Goal: Task Accomplishment & Management: Manage account settings

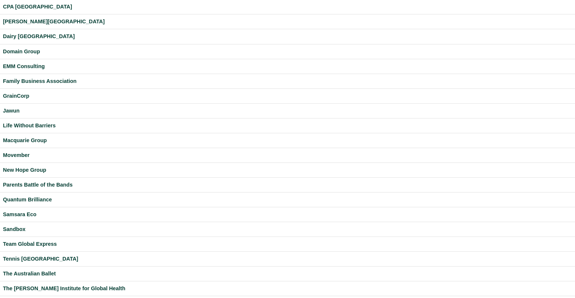
scroll to position [189, 0]
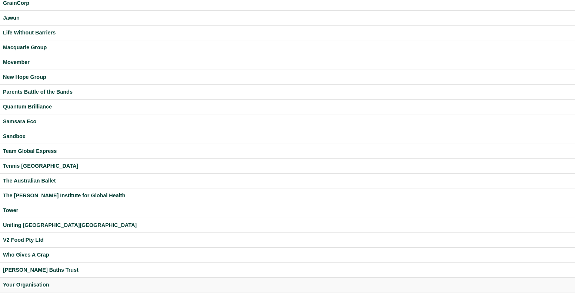
click at [30, 282] on div "Your Organisation" at bounding box center [287, 285] width 569 height 9
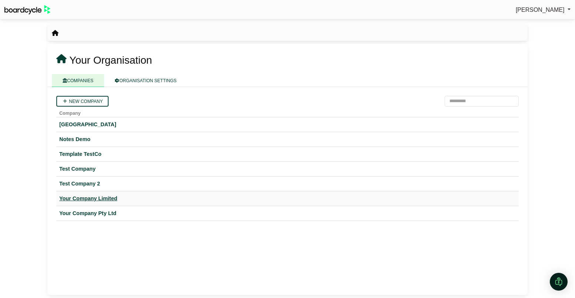
click at [111, 198] on div "Your Company Limited" at bounding box center [287, 199] width 457 height 9
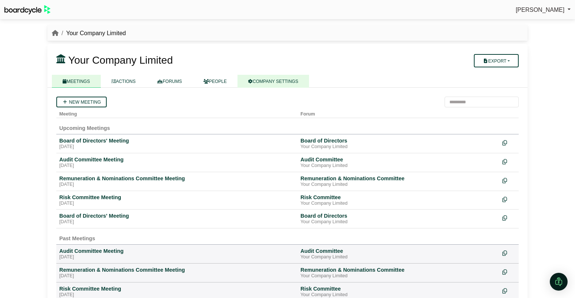
click at [275, 79] on link "COMPANY SETTINGS" at bounding box center [274, 81] width 72 height 13
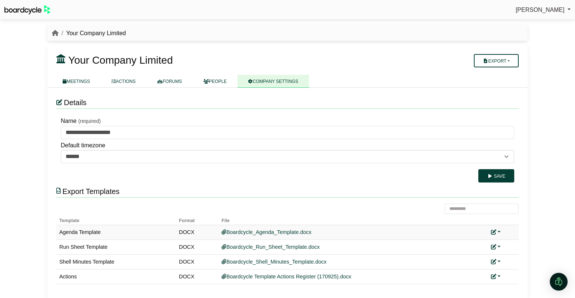
scroll to position [4, 0]
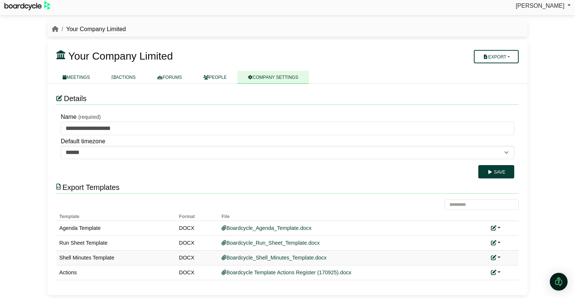
click at [499, 258] on link at bounding box center [496, 258] width 10 height 6
click at [501, 270] on icon at bounding box center [499, 268] width 5 height 5
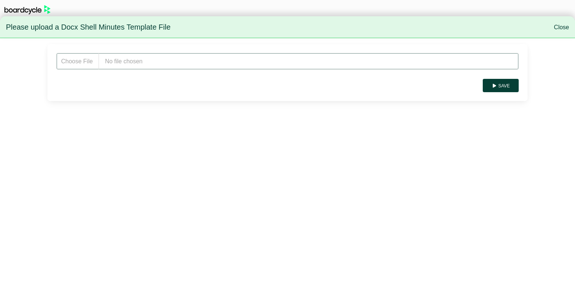
click at [118, 63] on input "file" at bounding box center [287, 61] width 463 height 17
type input "**********"
click at [503, 87] on button "Save" at bounding box center [501, 85] width 36 height 13
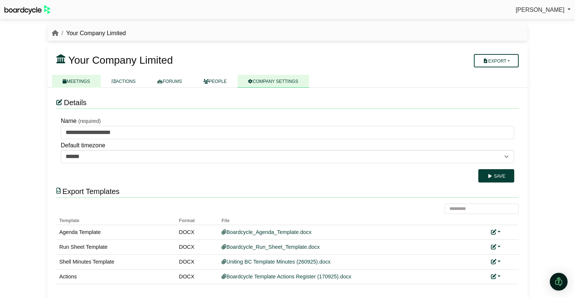
click at [81, 82] on link "MEETINGS" at bounding box center [76, 81] width 49 height 13
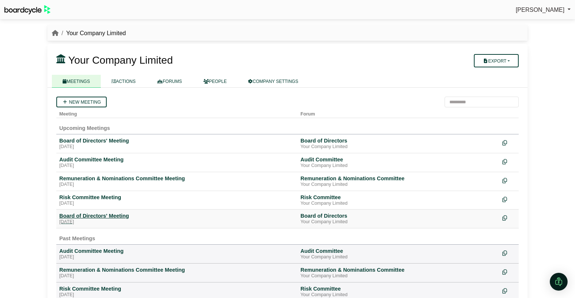
click at [94, 218] on div "Board of Directors' Meeting" at bounding box center [176, 216] width 235 height 7
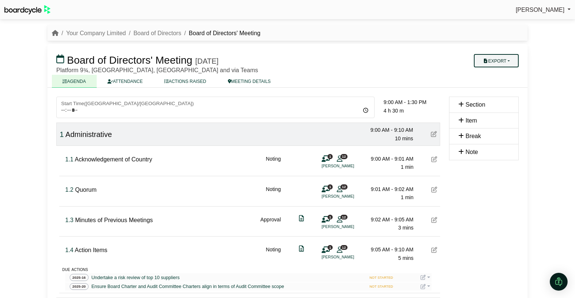
click at [497, 63] on button "Export" at bounding box center [496, 60] width 45 height 13
click at [501, 94] on link "Shell Minutes" at bounding box center [503, 95] width 64 height 11
click at [112, 34] on link "Your Company Limited" at bounding box center [96, 33] width 60 height 6
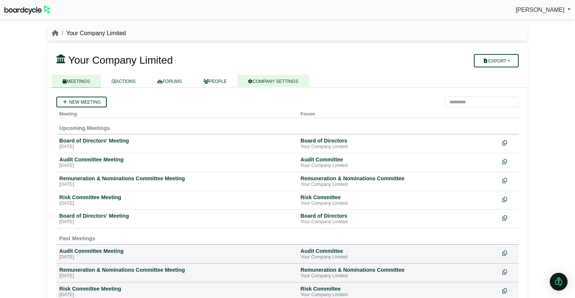
click at [294, 80] on link "COMPANY SETTINGS" at bounding box center [274, 81] width 72 height 13
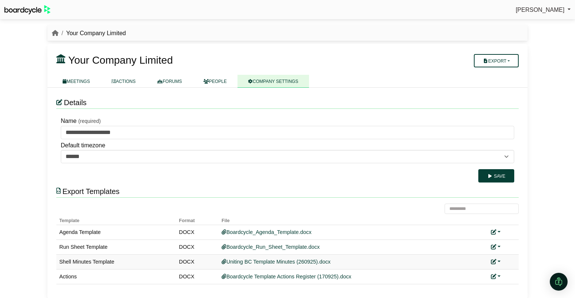
click at [500, 261] on link at bounding box center [496, 262] width 10 height 6
click at [504, 269] on link "Replace custom template" at bounding box center [529, 273] width 76 height 14
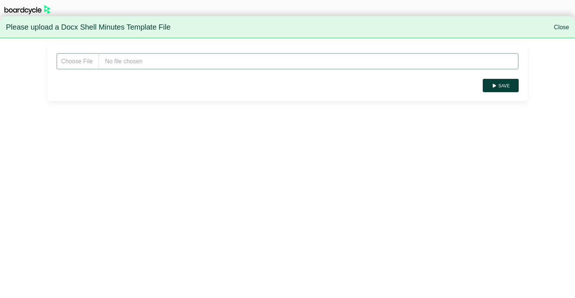
click at [153, 62] on input "file" at bounding box center [287, 61] width 463 height 17
click at [125, 64] on input "file" at bounding box center [287, 61] width 463 height 17
type input "**********"
click at [508, 87] on button "Save" at bounding box center [501, 85] width 36 height 13
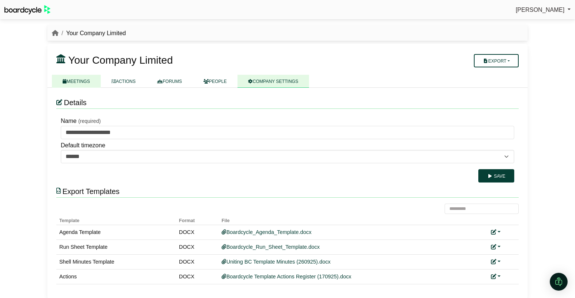
click at [84, 83] on link "MEETINGS" at bounding box center [76, 81] width 49 height 13
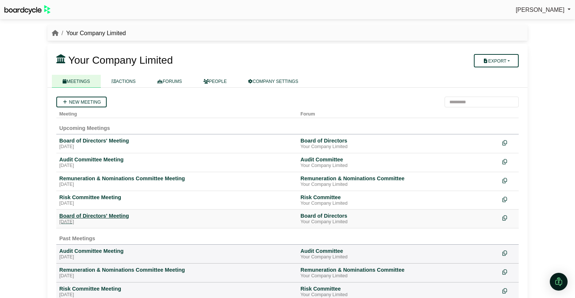
click at [98, 213] on div "Board of Directors' Meeting" at bounding box center [176, 216] width 235 height 7
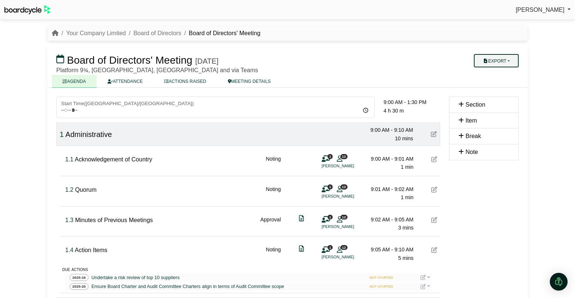
click at [516, 63] on button "Export" at bounding box center [496, 60] width 45 height 13
click at [507, 95] on link "Shell Minutes" at bounding box center [503, 95] width 64 height 11
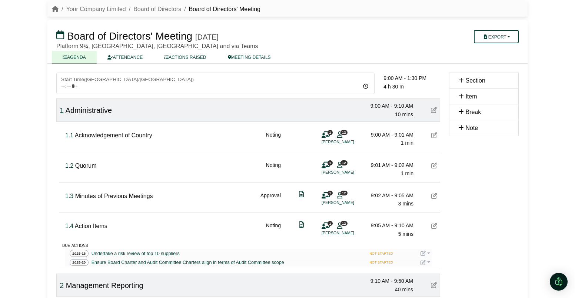
scroll to position [27, 0]
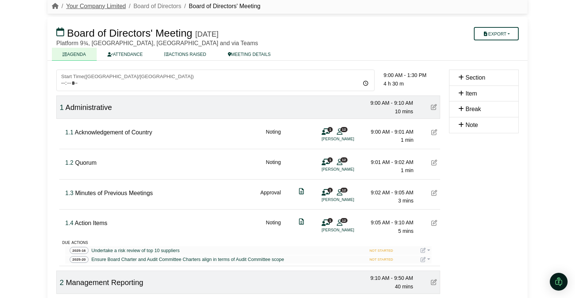
click at [108, 7] on link "Your Company Limited" at bounding box center [96, 6] width 60 height 6
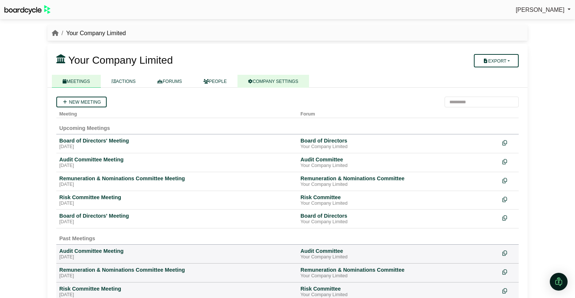
click at [283, 78] on link "COMPANY SETTINGS" at bounding box center [274, 81] width 72 height 13
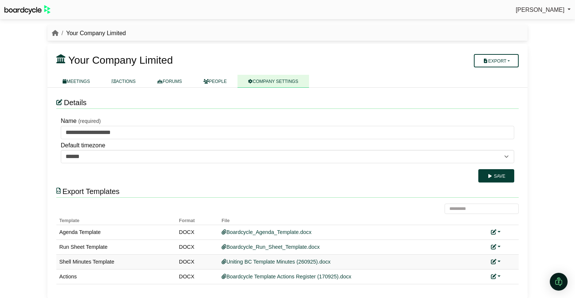
click at [497, 260] on link at bounding box center [496, 262] width 10 height 6
click at [504, 270] on link "Replace custom template" at bounding box center [529, 273] width 76 height 14
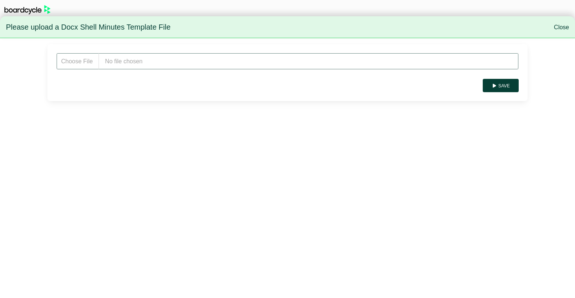
click at [170, 56] on input "file" at bounding box center [287, 61] width 463 height 17
click at [146, 57] on input "file" at bounding box center [287, 61] width 463 height 17
type input "**********"
click at [495, 89] on button "Save" at bounding box center [501, 85] width 36 height 13
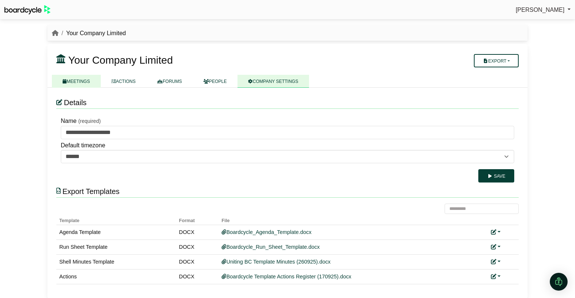
click at [76, 83] on link "MEETINGS" at bounding box center [76, 81] width 49 height 13
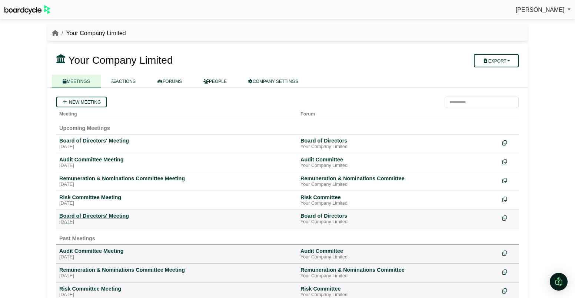
click at [109, 221] on div "[DATE]" at bounding box center [176, 222] width 235 height 6
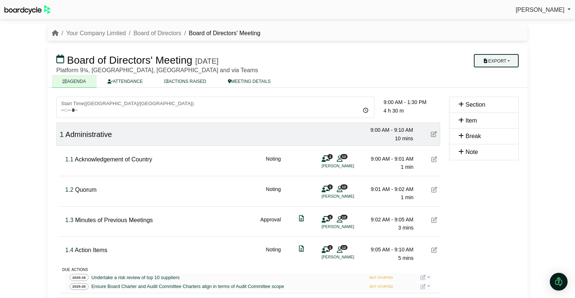
click at [502, 62] on button "Export" at bounding box center [496, 60] width 45 height 13
click at [502, 95] on link "Shell Minutes" at bounding box center [503, 95] width 64 height 11
click at [104, 34] on link "Your Company Limited" at bounding box center [96, 33] width 60 height 6
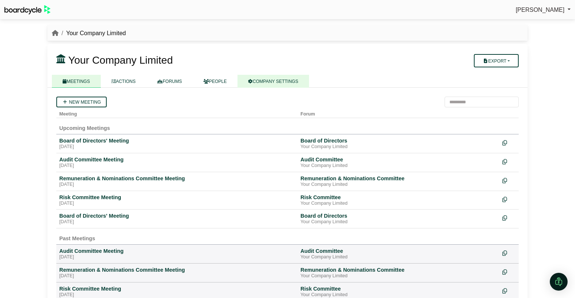
click at [284, 83] on link "COMPANY SETTINGS" at bounding box center [274, 81] width 72 height 13
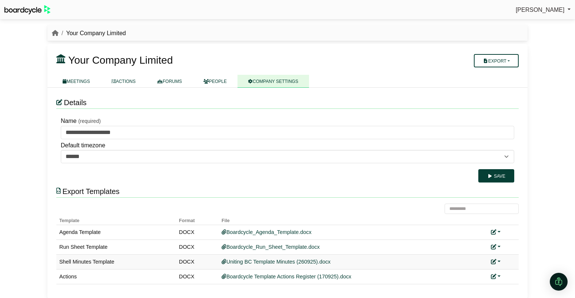
click at [497, 262] on link at bounding box center [496, 262] width 10 height 6
click at [502, 270] on link "Replace custom template" at bounding box center [529, 273] width 76 height 14
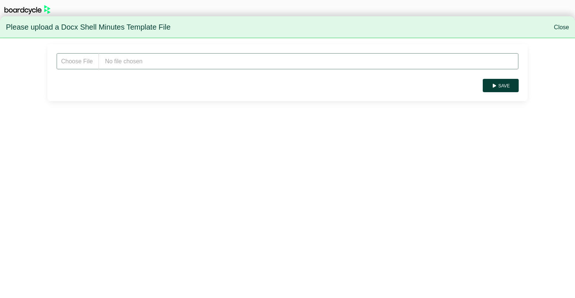
click at [154, 59] on input "file" at bounding box center [287, 61] width 463 height 17
click at [115, 64] on input "file" at bounding box center [287, 61] width 463 height 17
type input "**********"
click at [501, 86] on button "Save" at bounding box center [501, 85] width 36 height 13
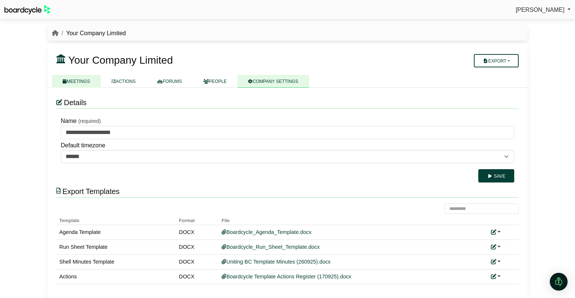
click at [87, 81] on link "MEETINGS" at bounding box center [76, 81] width 49 height 13
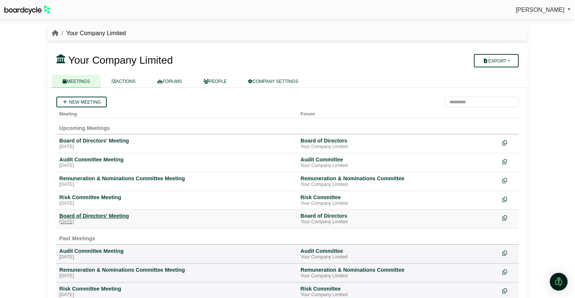
click at [106, 219] on div "Board of Directors' Meeting" at bounding box center [176, 216] width 235 height 7
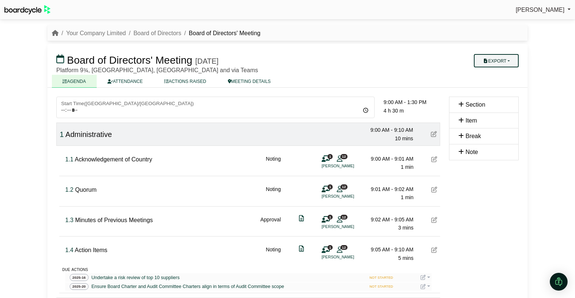
click at [511, 62] on button "Export" at bounding box center [496, 60] width 45 height 13
click at [509, 93] on link "Shell Minutes" at bounding box center [503, 95] width 64 height 11
click at [112, 32] on link "Your Company Limited" at bounding box center [96, 33] width 60 height 6
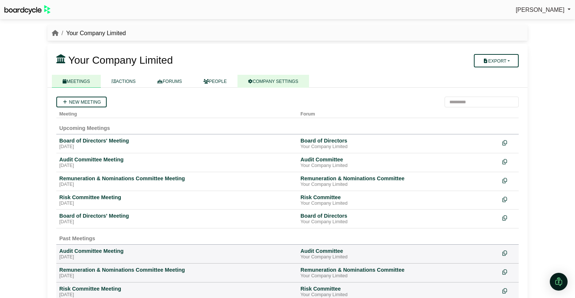
click at [270, 79] on link "COMPANY SETTINGS" at bounding box center [274, 81] width 72 height 13
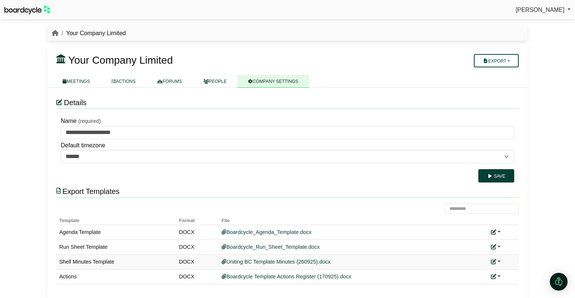
click at [501, 261] on div "Replace custom template Remove custom template" at bounding box center [503, 262] width 25 height 9
click at [498, 261] on link at bounding box center [496, 262] width 10 height 6
click at [517, 271] on link "Replace custom template" at bounding box center [529, 273] width 76 height 14
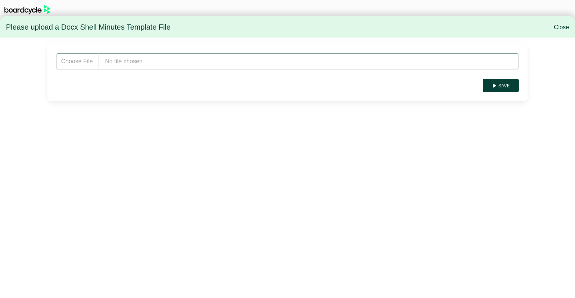
click at [179, 60] on input "file" at bounding box center [287, 61] width 463 height 17
click at [135, 62] on input "file" at bounding box center [287, 61] width 463 height 17
type input "**********"
click at [507, 88] on button "Save" at bounding box center [501, 85] width 36 height 13
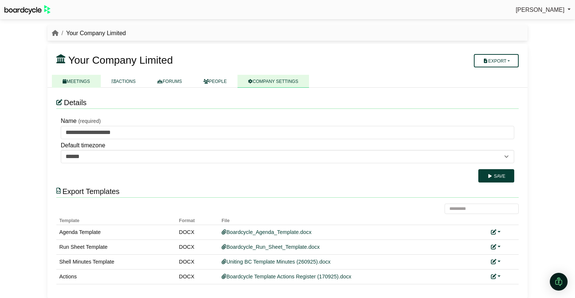
click at [83, 83] on link "MEETINGS" at bounding box center [76, 81] width 49 height 13
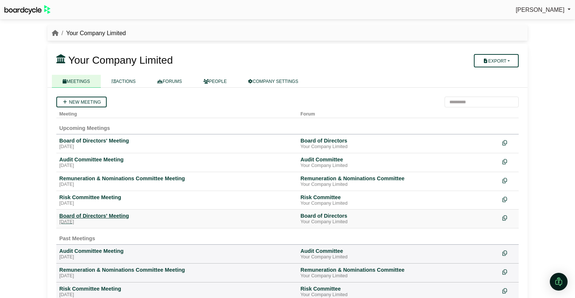
click at [100, 215] on div "Board of Directors' Meeting" at bounding box center [176, 216] width 235 height 7
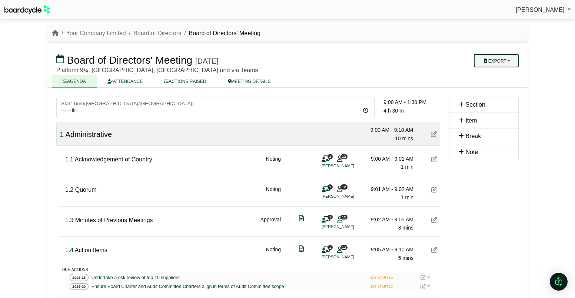
click at [517, 60] on button "Export" at bounding box center [496, 60] width 45 height 13
click at [508, 95] on link "Shell Minutes" at bounding box center [503, 95] width 64 height 11
click at [101, 36] on link "Your Company Limited" at bounding box center [96, 33] width 60 height 6
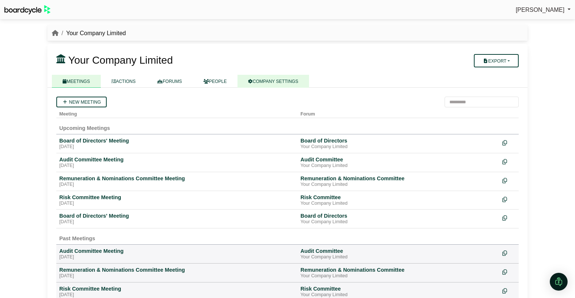
click at [290, 80] on link "COMPANY SETTINGS" at bounding box center [274, 81] width 72 height 13
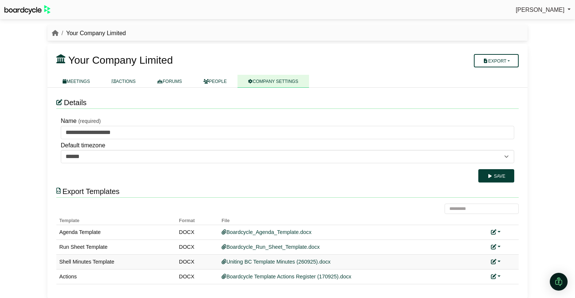
click at [497, 260] on link at bounding box center [496, 262] width 10 height 6
click at [512, 275] on link "Replace custom template" at bounding box center [529, 273] width 76 height 14
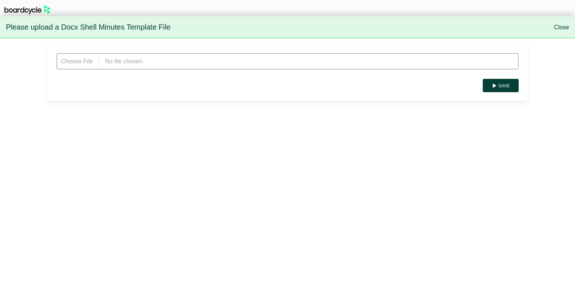
click at [179, 64] on input "file" at bounding box center [287, 61] width 463 height 17
click at [158, 59] on input "file" at bounding box center [287, 61] width 463 height 17
type input "**********"
click at [504, 85] on button "Save" at bounding box center [501, 85] width 36 height 13
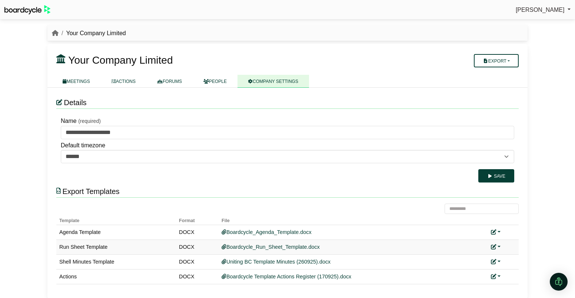
scroll to position [0, 0]
click at [85, 82] on link "MEETINGS" at bounding box center [76, 80] width 49 height 13
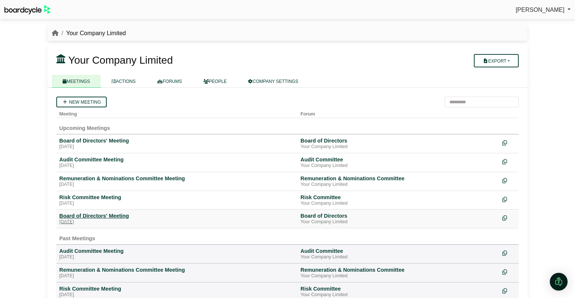
click at [112, 215] on div "Board of Directors' Meeting" at bounding box center [176, 216] width 235 height 7
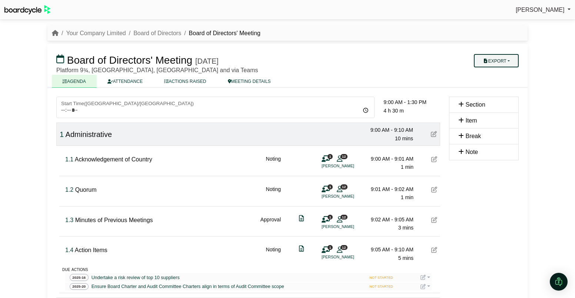
click at [506, 62] on button "Export" at bounding box center [496, 60] width 45 height 13
click at [508, 99] on link "Shell Minutes" at bounding box center [503, 95] width 64 height 11
click at [86, 33] on link "Your Company Limited" at bounding box center [96, 33] width 60 height 6
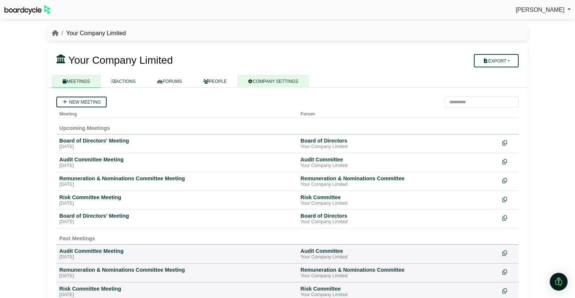
click at [291, 82] on link "COMPANY SETTINGS" at bounding box center [274, 81] width 72 height 13
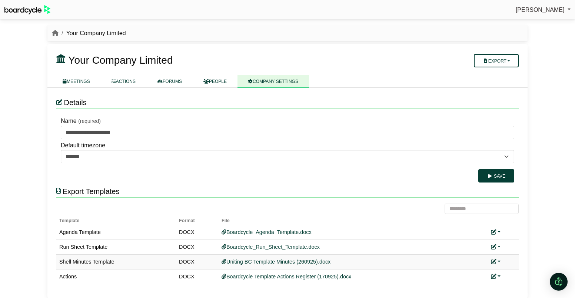
click at [496, 261] on link at bounding box center [496, 262] width 10 height 6
click at [506, 270] on link "Replace custom template" at bounding box center [529, 273] width 76 height 14
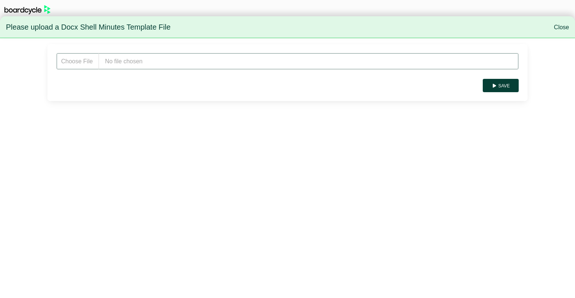
click at [134, 63] on input "file" at bounding box center [287, 61] width 463 height 17
click at [136, 65] on input "file" at bounding box center [287, 61] width 463 height 17
type input "**********"
click at [514, 83] on button "Save" at bounding box center [501, 85] width 36 height 13
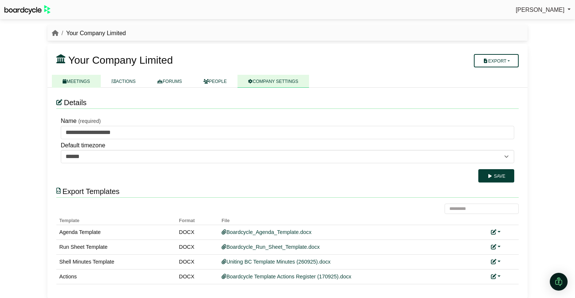
click at [82, 80] on link "MEETINGS" at bounding box center [76, 81] width 49 height 13
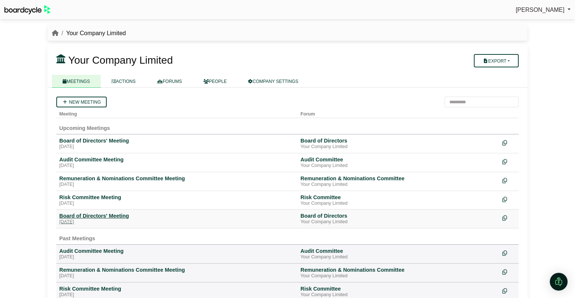
click at [111, 218] on div "Board of Directors' Meeting" at bounding box center [176, 216] width 235 height 7
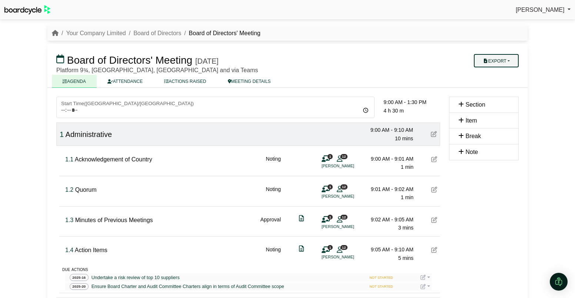
click at [500, 63] on button "Export" at bounding box center [496, 60] width 45 height 13
click at [502, 95] on link "Shell Minutes" at bounding box center [503, 95] width 64 height 11
click at [92, 32] on link "Your Company Limited" at bounding box center [96, 33] width 60 height 6
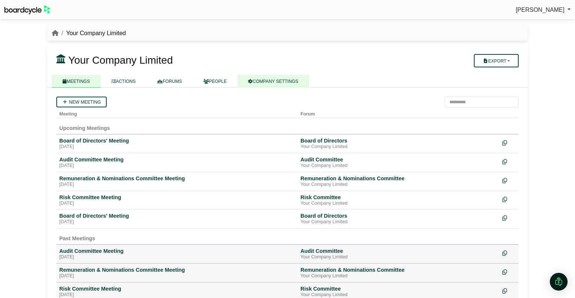
click at [285, 77] on link "COMPANY SETTINGS" at bounding box center [274, 81] width 72 height 13
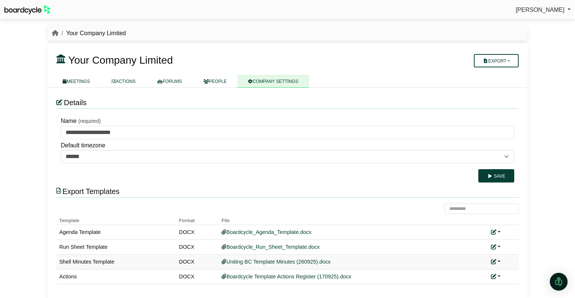
click at [499, 261] on link at bounding box center [496, 262] width 10 height 6
click at [507, 268] on link "Replace custom template" at bounding box center [529, 273] width 76 height 14
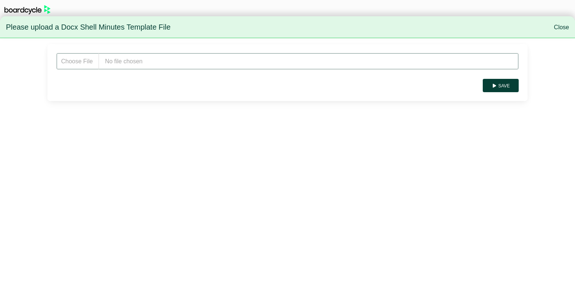
click at [135, 61] on input "file" at bounding box center [287, 61] width 463 height 17
click at [137, 63] on input "file" at bounding box center [287, 61] width 463 height 17
type input "**********"
click at [504, 87] on button "Save" at bounding box center [501, 85] width 36 height 13
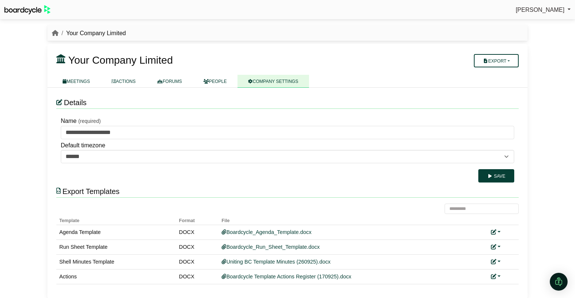
click at [251, 187] on div "Export Templates" at bounding box center [287, 192] width 463 height 12
click at [82, 83] on link "MEETINGS" at bounding box center [76, 81] width 49 height 13
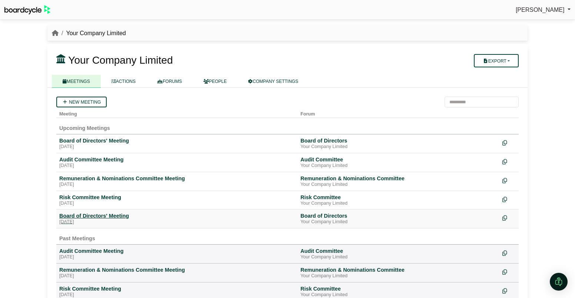
click at [92, 218] on div "Board of Directors' Meeting" at bounding box center [176, 216] width 235 height 7
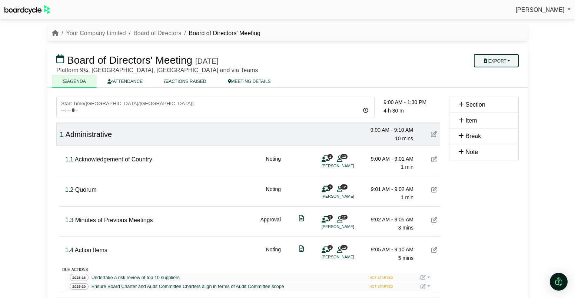
click at [512, 61] on button "Export" at bounding box center [496, 60] width 45 height 13
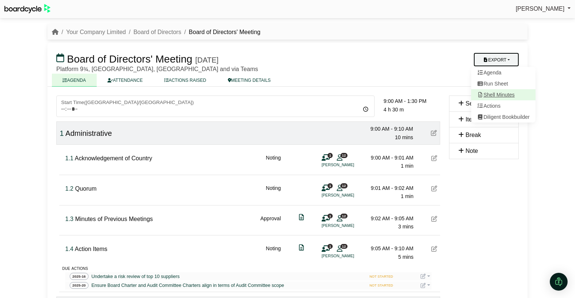
click at [504, 94] on link "Shell Minutes" at bounding box center [503, 94] width 64 height 11
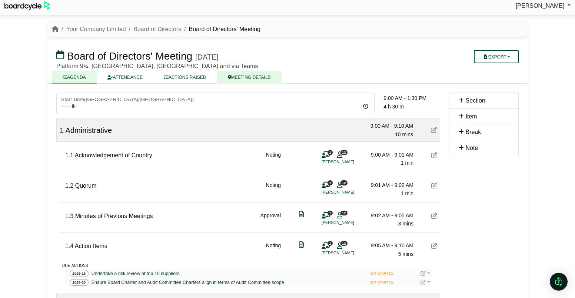
click at [243, 82] on link "MEETING DETAILS" at bounding box center [249, 77] width 64 height 13
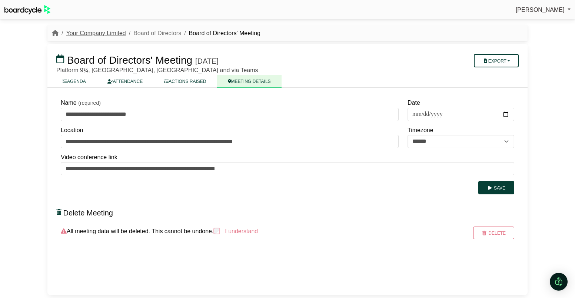
click at [99, 33] on link "Your Company Limited" at bounding box center [96, 33] width 60 height 6
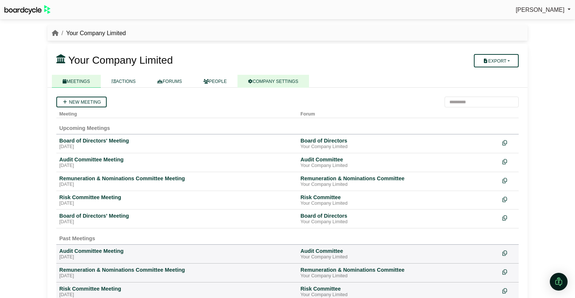
click at [269, 78] on link "COMPANY SETTINGS" at bounding box center [274, 81] width 72 height 13
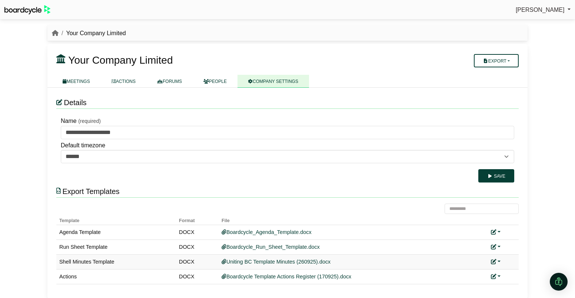
click at [499, 262] on link at bounding box center [496, 262] width 10 height 6
click at [507, 276] on link "Replace custom template" at bounding box center [529, 273] width 76 height 14
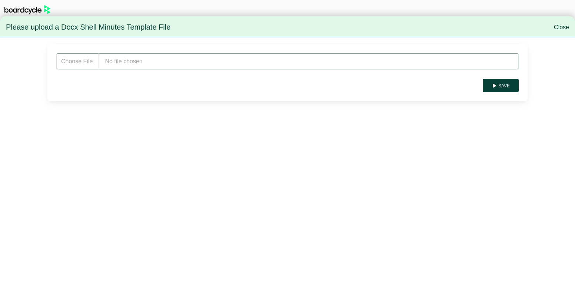
click at [151, 63] on input "file" at bounding box center [287, 61] width 463 height 17
click at [165, 58] on input "file" at bounding box center [287, 61] width 463 height 17
type input "**********"
click at [511, 84] on button "Save" at bounding box center [501, 85] width 36 height 13
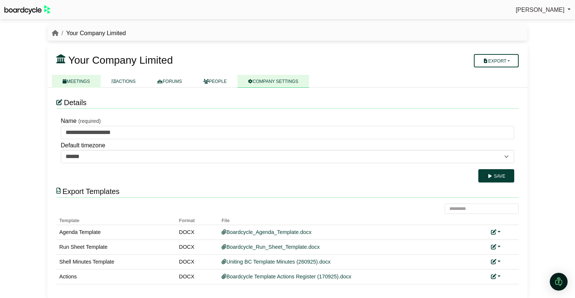
click at [83, 83] on link "MEETINGS" at bounding box center [76, 81] width 49 height 13
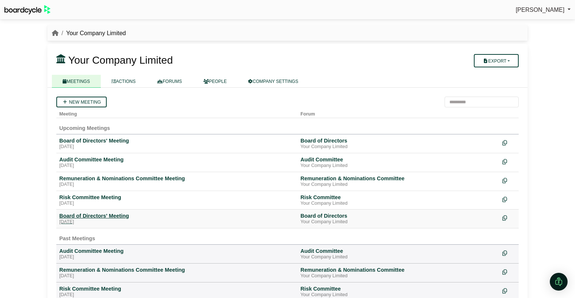
click at [90, 215] on div "Board of Directors' Meeting" at bounding box center [176, 216] width 235 height 7
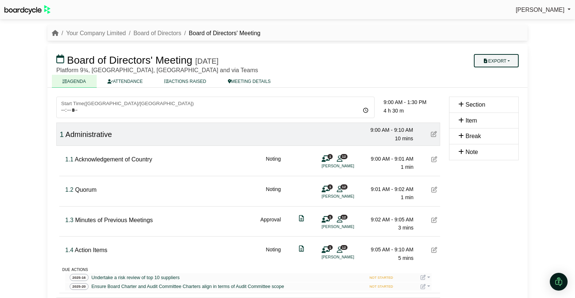
click at [493, 62] on button "Export" at bounding box center [496, 60] width 45 height 13
click at [501, 96] on link "Shell Minutes" at bounding box center [503, 95] width 64 height 11
click at [82, 30] on link "Your Company Limited" at bounding box center [96, 33] width 60 height 6
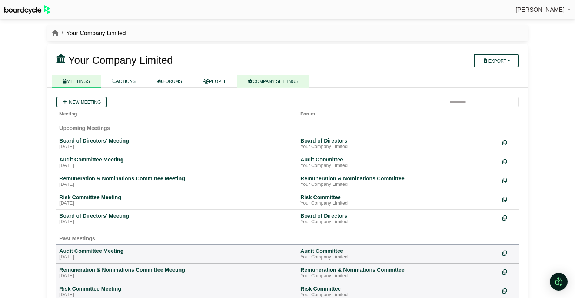
click at [295, 82] on link "COMPANY SETTINGS" at bounding box center [274, 81] width 72 height 13
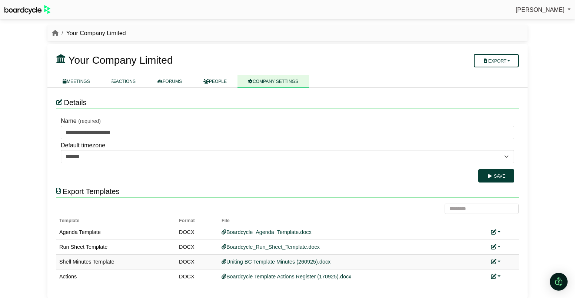
click at [498, 262] on link at bounding box center [496, 262] width 10 height 6
click at [508, 271] on link "Replace custom template" at bounding box center [529, 273] width 76 height 14
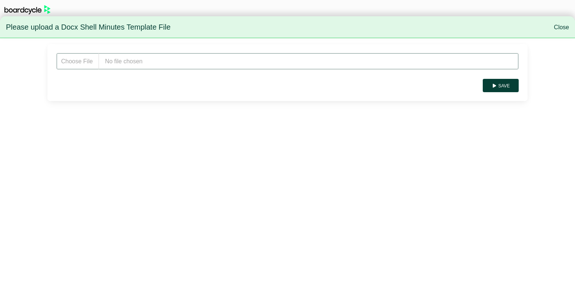
click at [144, 60] on input "file" at bounding box center [287, 61] width 463 height 17
click at [188, 55] on input "file" at bounding box center [287, 61] width 463 height 17
type input "**********"
click at [510, 87] on button "Save" at bounding box center [501, 85] width 36 height 13
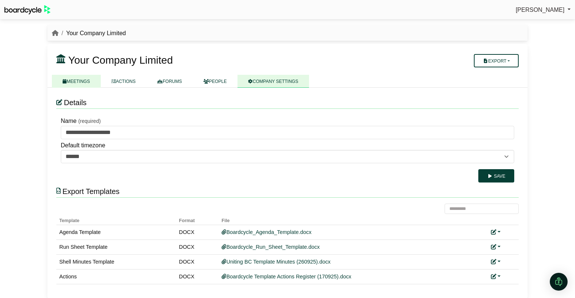
click at [90, 84] on link "MEETINGS" at bounding box center [76, 81] width 49 height 13
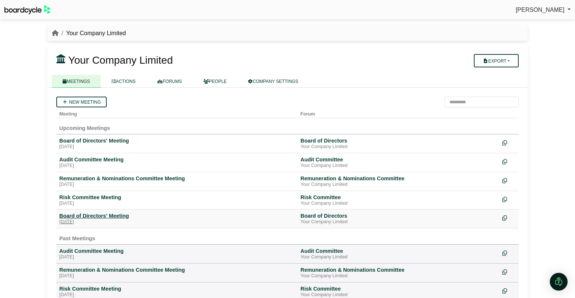
click at [92, 218] on div "Board of Directors' Meeting" at bounding box center [176, 216] width 235 height 7
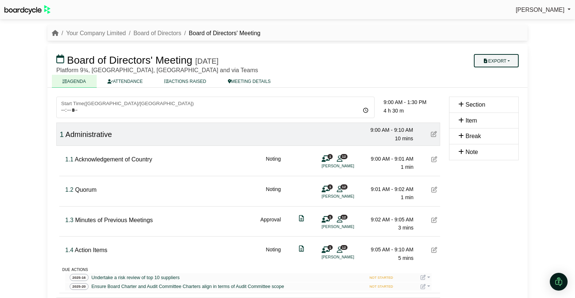
click at [497, 57] on button "Export" at bounding box center [496, 60] width 45 height 13
click at [499, 96] on link "Shell Minutes" at bounding box center [503, 95] width 64 height 11
click at [504, 58] on button "Export" at bounding box center [496, 60] width 45 height 13
click at [507, 96] on link "Shell Minutes" at bounding box center [503, 95] width 64 height 11
click at [89, 31] on link "Your Company Limited" at bounding box center [96, 33] width 60 height 6
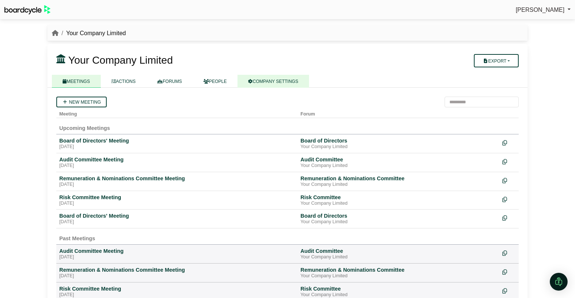
click at [306, 82] on link "COMPANY SETTINGS" at bounding box center [274, 81] width 72 height 13
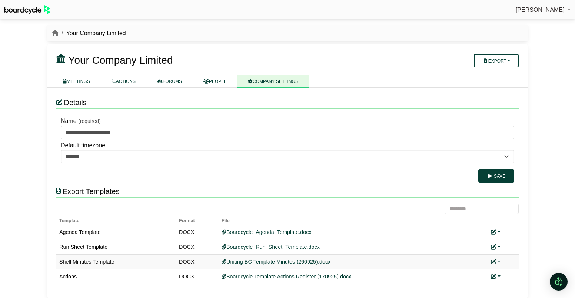
click at [498, 260] on link at bounding box center [496, 262] width 10 height 6
drag, startPoint x: 505, startPoint y: 275, endPoint x: 500, endPoint y: 273, distance: 5.5
click at [505, 275] on link "Replace custom template" at bounding box center [529, 273] width 76 height 14
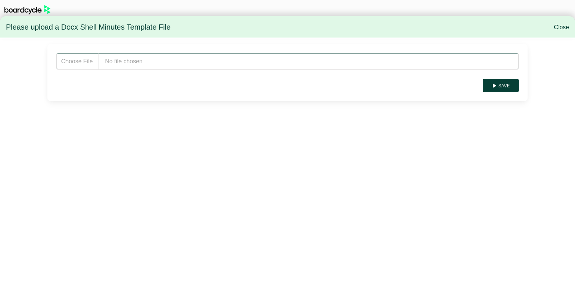
click at [142, 66] on input "file" at bounding box center [287, 61] width 463 height 17
type input "**********"
click at [495, 85] on icon "submit" at bounding box center [495, 86] width 6 height 4
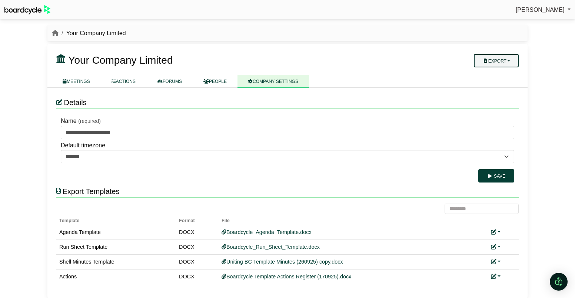
click at [512, 57] on button "Export" at bounding box center [496, 60] width 45 height 13
drag, startPoint x: 411, startPoint y: 53, endPoint x: 242, endPoint y: 66, distance: 169.1
click at [410, 53] on h3 "Your Company Limited" at bounding box center [248, 60] width 393 height 15
click at [74, 81] on link "MEETINGS" at bounding box center [76, 81] width 49 height 13
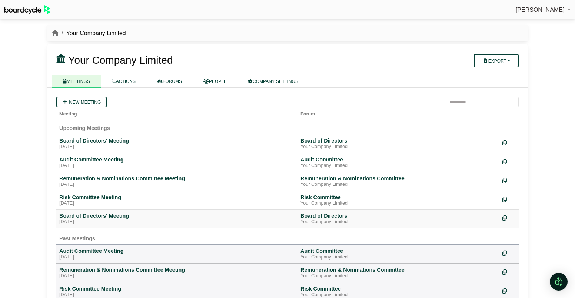
click at [99, 219] on div "Board of Directors' Meeting" at bounding box center [176, 216] width 235 height 7
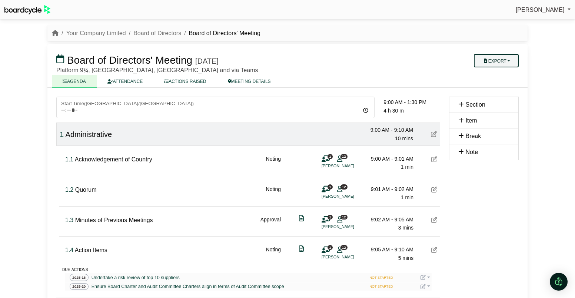
click at [503, 61] on button "Export" at bounding box center [496, 60] width 45 height 13
click at [504, 97] on link "Shell Minutes" at bounding box center [503, 95] width 64 height 11
click at [101, 34] on link "Your Company Limited" at bounding box center [96, 33] width 60 height 6
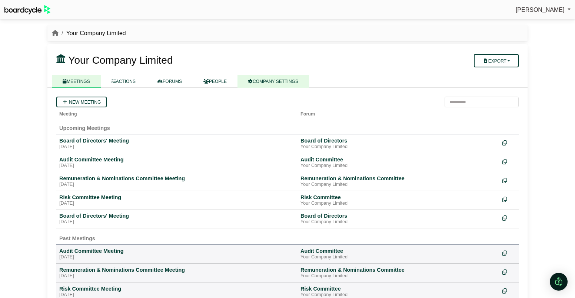
click at [289, 84] on link "COMPANY SETTINGS" at bounding box center [274, 81] width 72 height 13
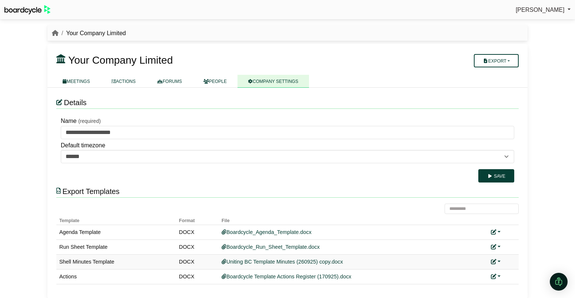
click at [498, 262] on link at bounding box center [496, 262] width 10 height 6
click at [505, 273] on link "Replace custom template" at bounding box center [529, 273] width 76 height 14
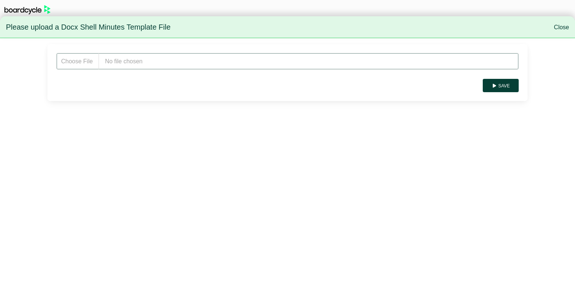
click at [150, 56] on input "file" at bounding box center [287, 61] width 463 height 17
click at [138, 62] on input "file" at bounding box center [287, 61] width 463 height 17
type input "**********"
click at [496, 85] on icon "submit" at bounding box center [495, 86] width 6 height 4
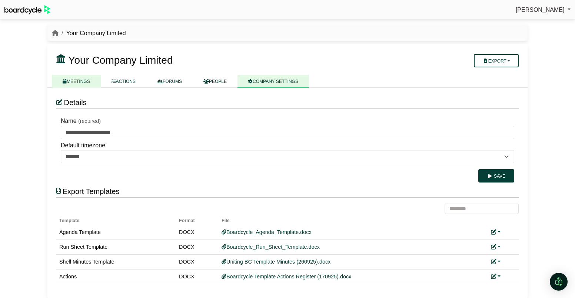
click at [88, 84] on link "MEETINGS" at bounding box center [76, 81] width 49 height 13
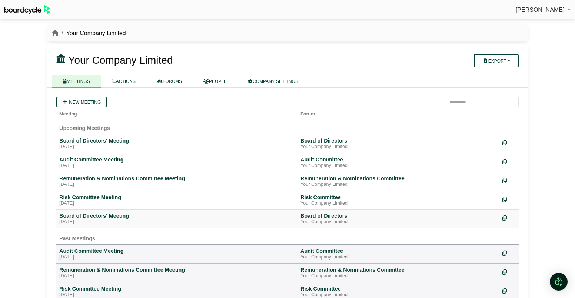
click at [104, 219] on div "Board of Directors' Meeting" at bounding box center [176, 216] width 235 height 7
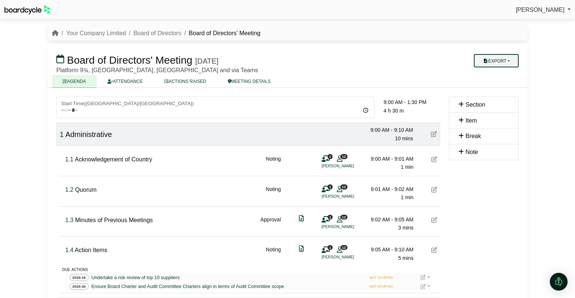
click at [510, 62] on button "Export" at bounding box center [496, 60] width 45 height 13
click at [510, 93] on link "Shell Minutes" at bounding box center [503, 95] width 64 height 11
click at [56, 34] on icon "breadcrumb" at bounding box center [55, 33] width 7 height 6
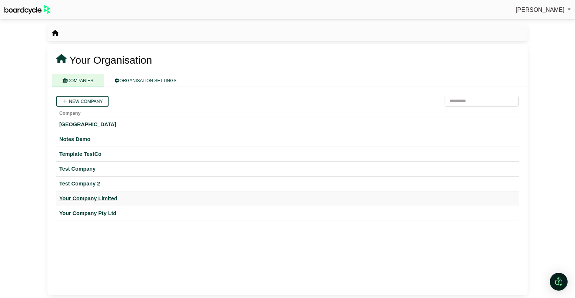
click at [97, 195] on div "Your Company Limited" at bounding box center [287, 199] width 457 height 9
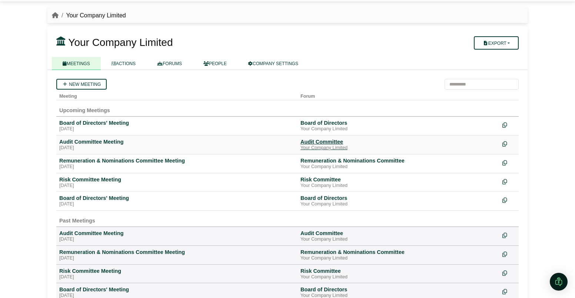
scroll to position [19, 0]
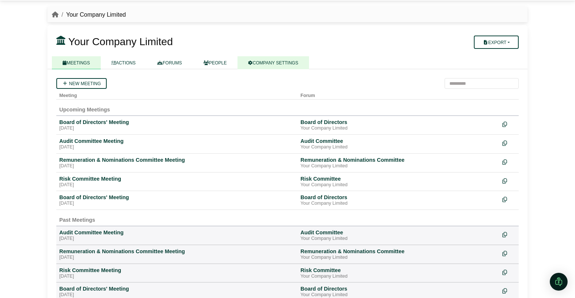
click at [286, 67] on link "COMPANY SETTINGS" at bounding box center [274, 62] width 72 height 13
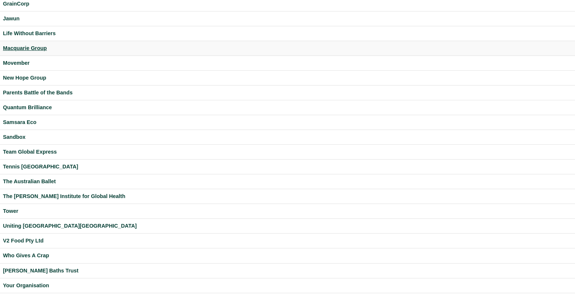
scroll to position [189, 0]
click at [25, 222] on div "Uniting [GEOGRAPHIC_DATA][GEOGRAPHIC_DATA]" at bounding box center [287, 225] width 569 height 9
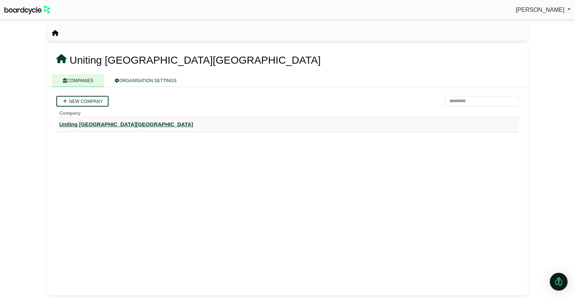
click at [96, 126] on div "Uniting [GEOGRAPHIC_DATA][GEOGRAPHIC_DATA]" at bounding box center [287, 124] width 457 height 9
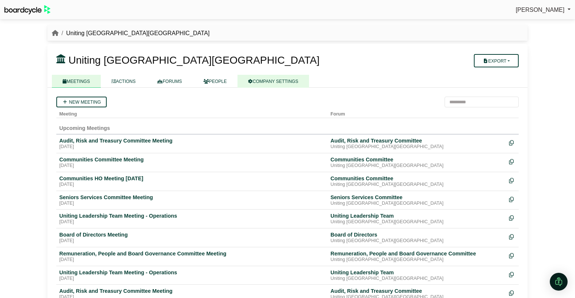
click at [278, 82] on link "COMPANY SETTINGS" at bounding box center [274, 81] width 72 height 13
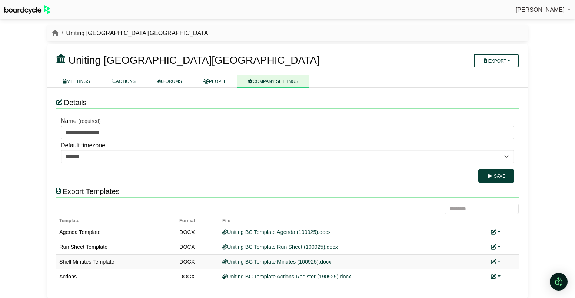
click at [497, 262] on link at bounding box center [496, 262] width 10 height 6
click at [508, 271] on link "Replace custom template" at bounding box center [529, 273] width 76 height 14
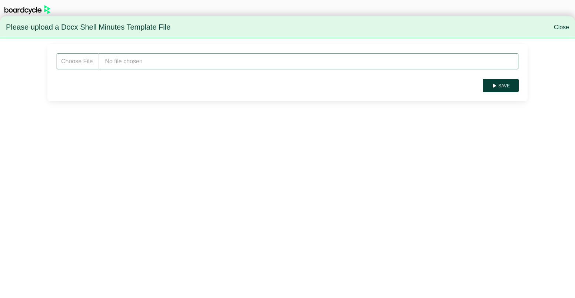
click at [137, 57] on input "file" at bounding box center [287, 61] width 463 height 17
type input "**********"
click at [502, 83] on button "Save" at bounding box center [501, 85] width 36 height 13
